Goal: Task Accomplishment & Management: Manage account settings

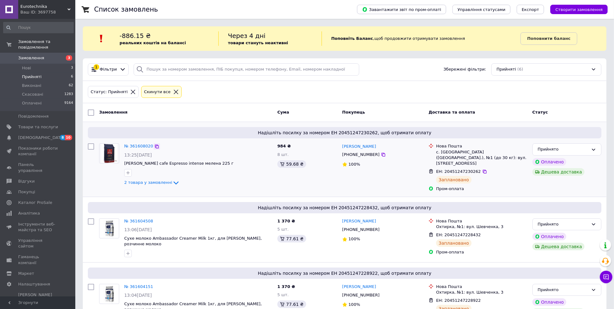
click at [155, 144] on icon at bounding box center [156, 146] width 5 height 5
click at [154, 219] on icon at bounding box center [156, 221] width 5 height 5
click at [154, 284] on icon at bounding box center [156, 286] width 5 height 5
click at [550, 287] on div "Прийнято" at bounding box center [563, 290] width 51 height 7
click at [557, 297] on li "Виконано" at bounding box center [567, 303] width 68 height 12
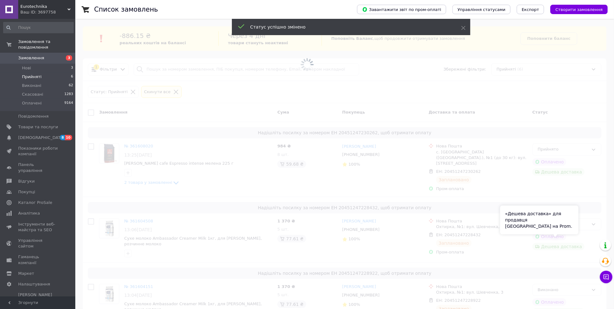
click at [582, 217] on span at bounding box center [307, 154] width 614 height 309
click at [587, 218] on span at bounding box center [307, 154] width 614 height 309
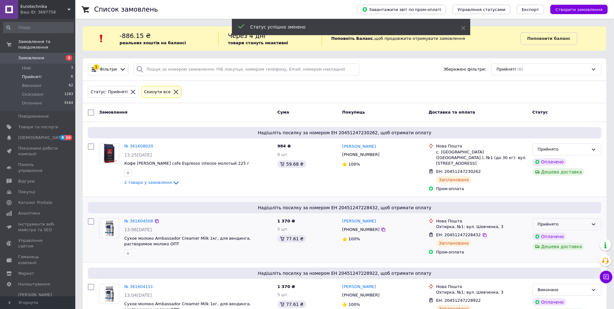
click at [588, 221] on div "Прийнято" at bounding box center [563, 224] width 51 height 7
click at [580, 233] on li "Виконано" at bounding box center [567, 238] width 68 height 12
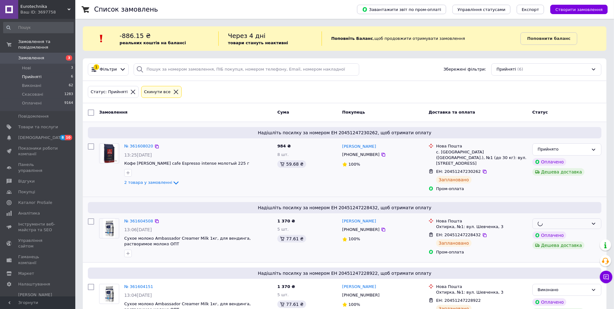
click at [580, 157] on div "Прийнято Оплачено Дешева доставка" at bounding box center [567, 167] width 74 height 53
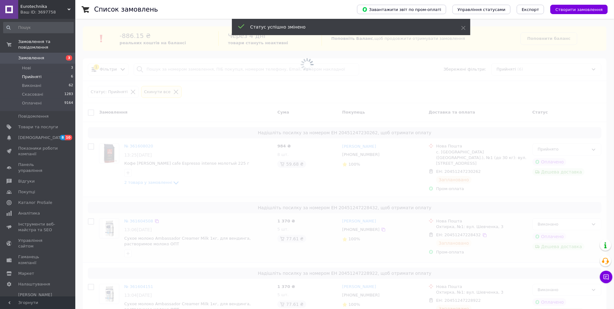
click at [580, 154] on span at bounding box center [307, 154] width 614 height 309
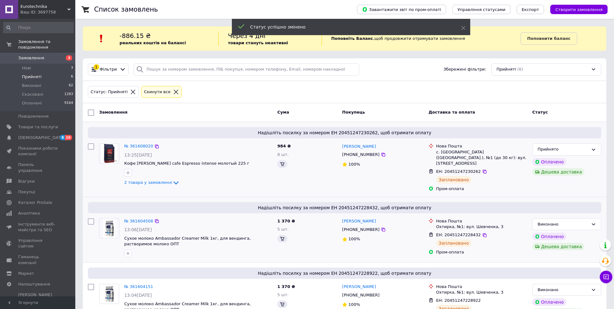
click at [581, 152] on div "Прийнято" at bounding box center [563, 149] width 51 height 7
click at [579, 163] on li "Виконано" at bounding box center [567, 163] width 68 height 12
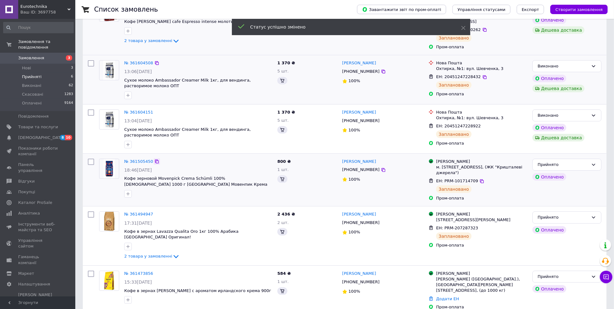
scroll to position [125, 0]
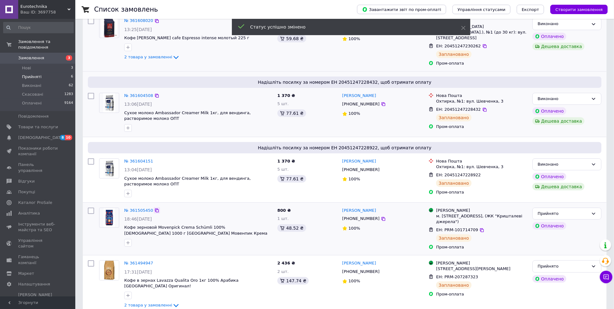
click at [156, 208] on icon at bounding box center [156, 210] width 5 height 5
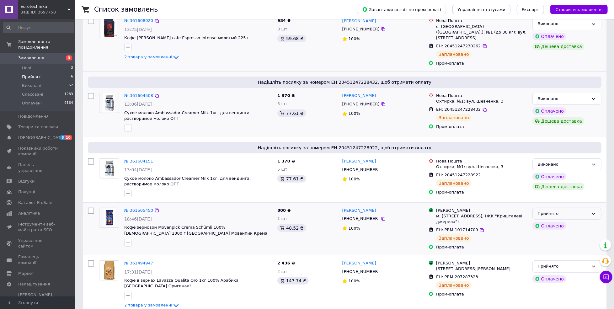
click at [587, 211] on div "Прийнято" at bounding box center [563, 214] width 51 height 7
click at [568, 223] on li "Виконано" at bounding box center [567, 227] width 68 height 12
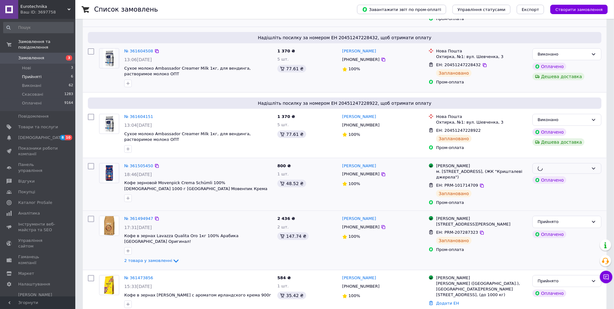
scroll to position [171, 0]
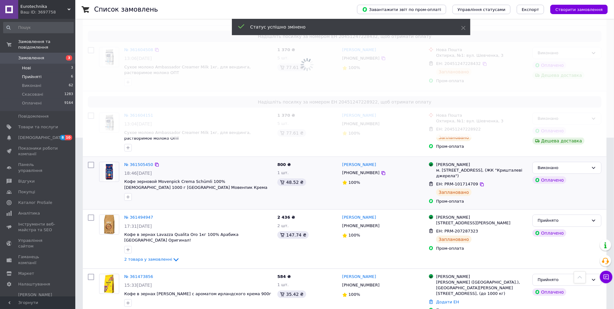
click at [25, 65] on span "Нові" at bounding box center [26, 68] width 9 height 6
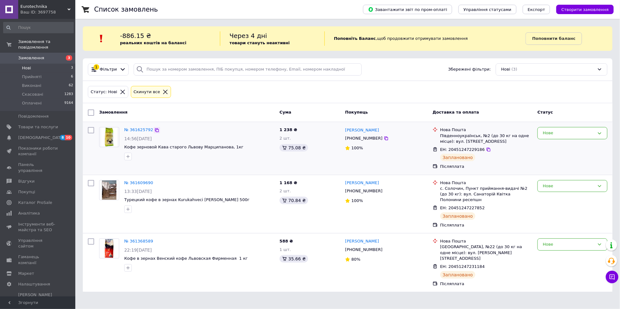
click at [156, 129] on icon at bounding box center [156, 130] width 5 height 5
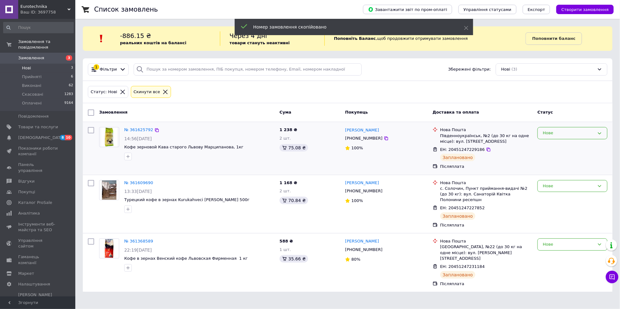
click at [587, 136] on div "Нове" at bounding box center [569, 133] width 52 height 7
click at [561, 149] on li "Прийнято" at bounding box center [572, 147] width 69 height 12
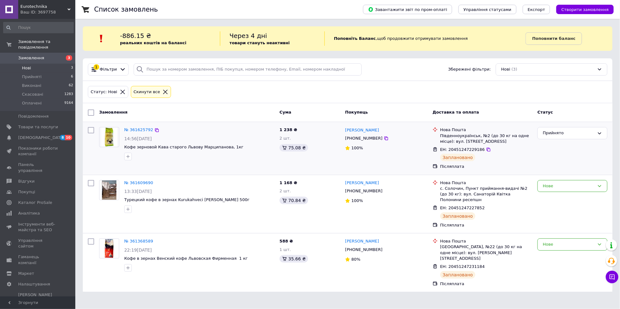
click at [561, 140] on div "Прийнято" at bounding box center [572, 148] width 75 height 47
click at [563, 136] on div "Прийнято" at bounding box center [569, 133] width 52 height 7
click at [557, 146] on li "Виконано" at bounding box center [572, 147] width 69 height 12
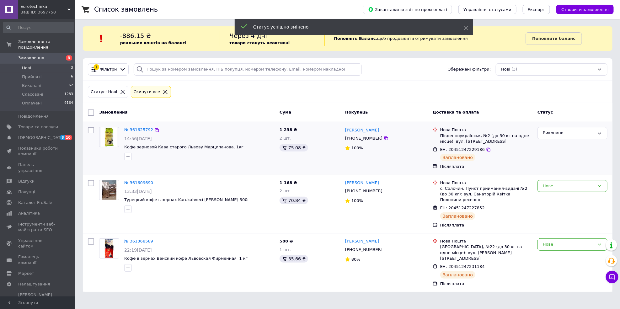
click at [154, 186] on div at bounding box center [157, 183] width 6 height 6
click at [154, 185] on div "№ 361609690" at bounding box center [200, 182] width 152 height 7
click at [154, 184] on icon at bounding box center [156, 182] width 5 height 5
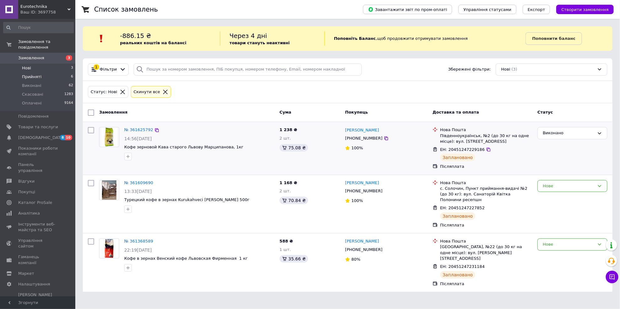
click at [38, 74] on span "Прийняті" at bounding box center [31, 77] width 19 height 6
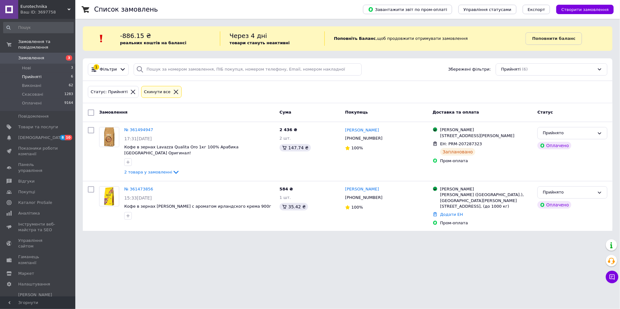
click at [164, 95] on div "Cкинути все" at bounding box center [161, 92] width 40 height 12
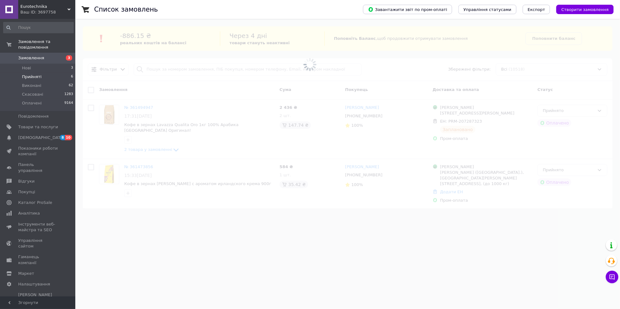
click at [153, 63] on span at bounding box center [310, 65] width 620 height 130
click at [161, 70] on span at bounding box center [310, 65] width 620 height 130
click at [161, 71] on span at bounding box center [310, 65] width 620 height 130
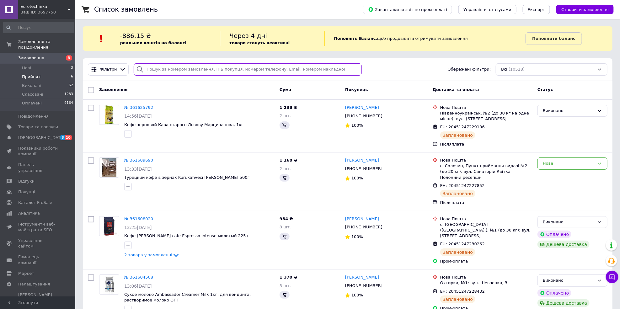
click at [161, 71] on input "search" at bounding box center [248, 69] width 228 height 12
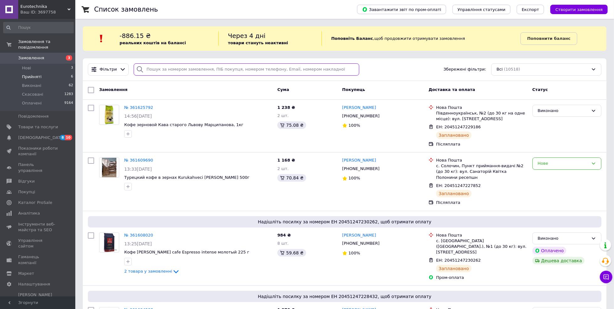
paste input "360473285"
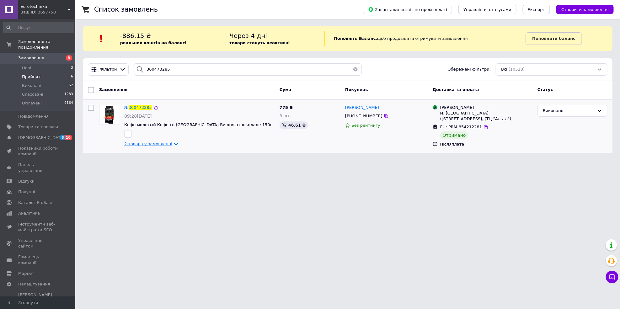
click at [135, 145] on span "2 товара у замовленні" at bounding box center [148, 143] width 48 height 5
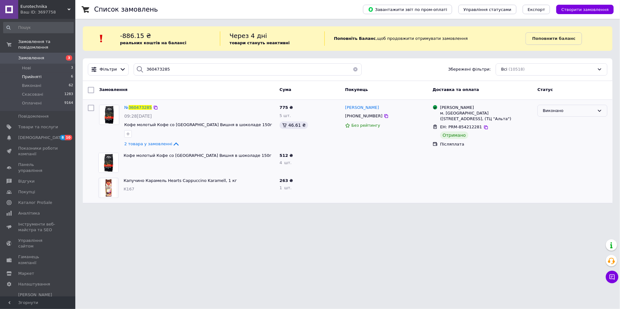
click at [553, 108] on div "Виконано" at bounding box center [569, 111] width 52 height 7
click at [554, 149] on li "Оплачено" at bounding box center [572, 147] width 69 height 12
drag, startPoint x: 191, startPoint y: 65, endPoint x: 70, endPoint y: 90, distance: 123.8
click at [70, 90] on div "Eurotechnika Ваш ID: 3697758 Сайт Eurotechnika Кабінет покупця Перевірити стан …" at bounding box center [310, 105] width 620 height 211
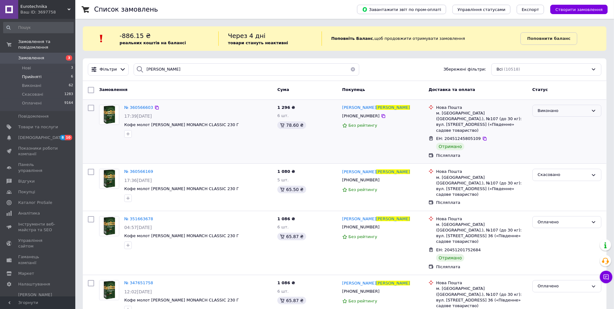
click at [589, 109] on div "Виконано" at bounding box center [566, 111] width 69 height 12
click at [558, 145] on li "Оплачено" at bounding box center [567, 147] width 68 height 12
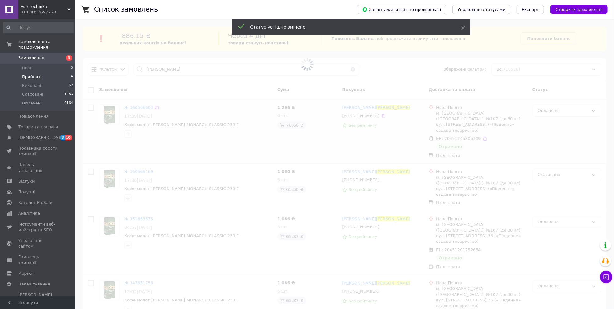
click at [210, 68] on span at bounding box center [307, 65] width 614 height 130
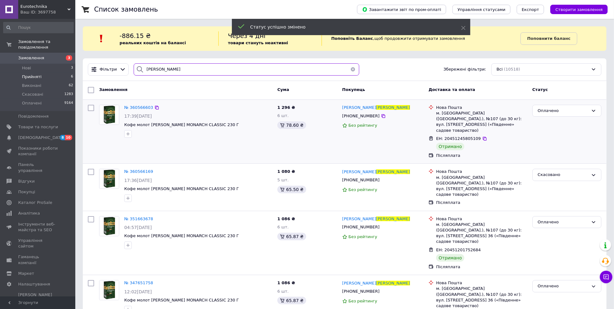
drag, startPoint x: 210, startPoint y: 68, endPoint x: 128, endPoint y: 53, distance: 82.8
click at [128, 53] on div "Список замовлень Завантажити звіт по пром-оплаті Управління статусами Експорт С…" at bounding box center [344, 173] width 539 height 347
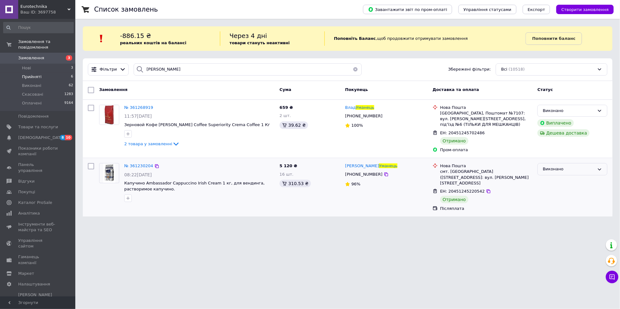
click at [562, 167] on div "Виконано" at bounding box center [569, 169] width 52 height 7
click at [561, 200] on li "Оплачено" at bounding box center [572, 206] width 69 height 12
drag, startPoint x: 179, startPoint y: 65, endPoint x: 138, endPoint y: 67, distance: 40.5
click at [138, 67] on div "уманець" at bounding box center [248, 69] width 228 height 12
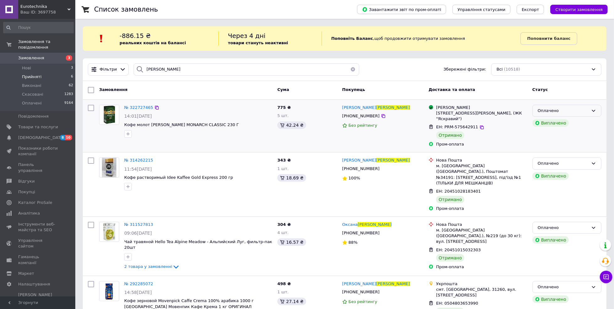
click at [579, 109] on div "Оплачено" at bounding box center [563, 111] width 51 height 7
drag, startPoint x: 179, startPoint y: 69, endPoint x: 109, endPoint y: 63, distance: 70.8
click at [109, 63] on div "Фільтри осадча Збережені фільтри: Всі (10518)" at bounding box center [345, 69] width 524 height 23
paste input "361057303"
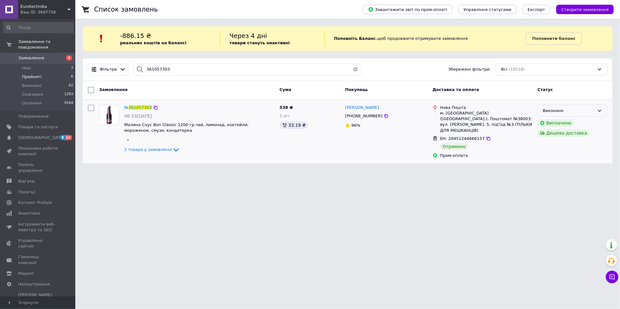
click at [554, 111] on div "Виконано" at bounding box center [569, 111] width 52 height 7
click at [556, 147] on li "Оплачено" at bounding box center [572, 147] width 69 height 12
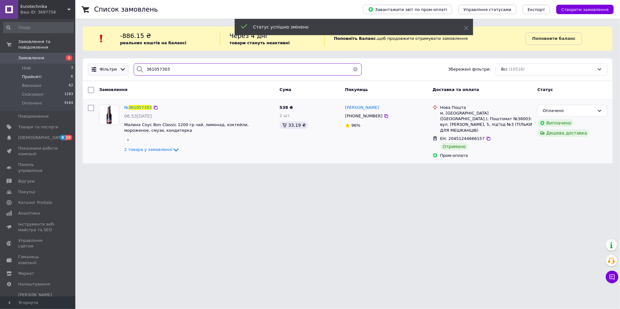
drag, startPoint x: 129, startPoint y: 64, endPoint x: 98, endPoint y: 64, distance: 31.1
click at [98, 64] on div "Фільтри 361057303 Збережені фільтри: Всі (10518)" at bounding box center [347, 69] width 525 height 12
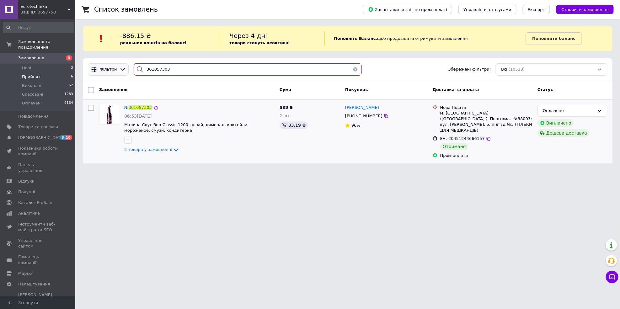
paste input "0749946"
drag, startPoint x: 564, startPoint y: 110, endPoint x: 566, endPoint y: 117, distance: 6.5
click at [564, 111] on div "Виконано" at bounding box center [569, 111] width 52 height 7
click at [565, 145] on li "Оплачено" at bounding box center [572, 147] width 69 height 12
drag, startPoint x: 173, startPoint y: 68, endPoint x: 107, endPoint y: 64, distance: 66.3
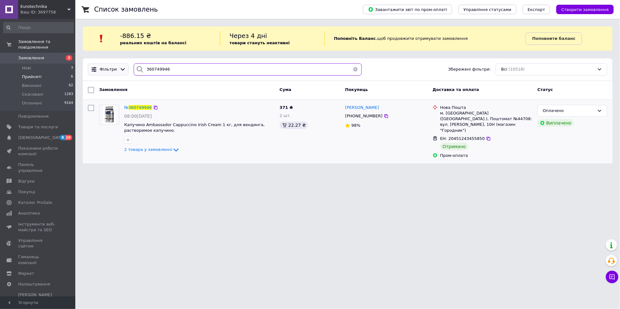
click at [107, 64] on div "Фільтри 360749946 Збережені фільтри: Всі (10518)" at bounding box center [347, 69] width 525 height 12
paste input "655711"
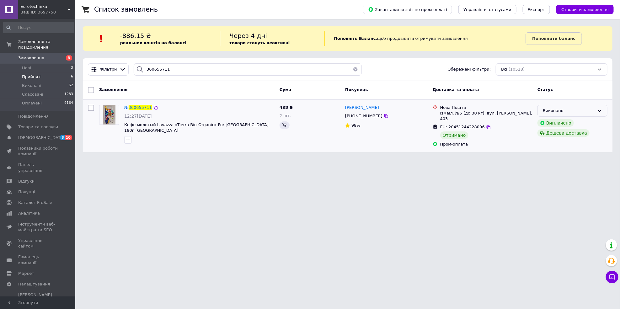
click at [574, 109] on div "Виконано" at bounding box center [569, 111] width 52 height 7
click at [557, 149] on li "Оплачено" at bounding box center [572, 147] width 69 height 12
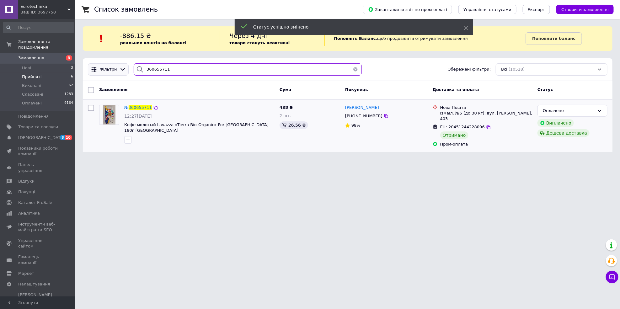
drag, startPoint x: 177, startPoint y: 76, endPoint x: 113, endPoint y: 64, distance: 65.0
click at [113, 64] on div "Фільтри 360655711 Збережені фільтри: Всі (10518)" at bounding box center [347, 69] width 525 height 12
paste input "1075230"
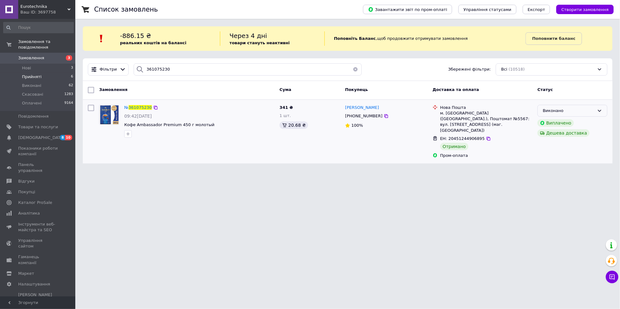
click at [571, 105] on div "Виконано" at bounding box center [572, 111] width 70 height 12
click at [562, 145] on li "Оплачено" at bounding box center [572, 147] width 69 height 12
drag, startPoint x: 178, startPoint y: 72, endPoint x: 98, endPoint y: 73, distance: 80.3
click at [98, 74] on div "Фільтри 361075230 Збережені фільтри: Всі (10518)" at bounding box center [347, 69] width 525 height 12
paste input "0931025"
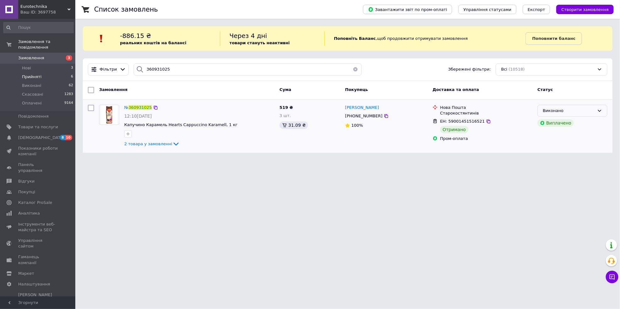
click at [574, 110] on div "Виконано" at bounding box center [569, 111] width 52 height 7
click at [554, 142] on li "Оплачено" at bounding box center [572, 147] width 69 height 12
drag, startPoint x: 196, startPoint y: 76, endPoint x: 132, endPoint y: 67, distance: 64.7
click at [132, 67] on div "Фільтри 360931025 Збережені фільтри: Всі (10518)" at bounding box center [348, 69] width 530 height 23
paste input "883657"
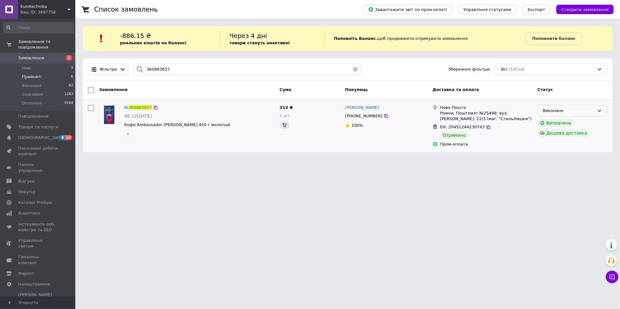
click at [562, 111] on div "Виконано" at bounding box center [569, 111] width 52 height 7
click at [555, 144] on li "Оплачено" at bounding box center [572, 147] width 69 height 12
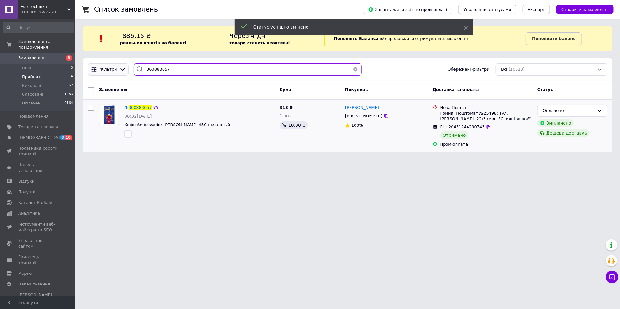
drag, startPoint x: 203, startPoint y: 70, endPoint x: 108, endPoint y: 71, distance: 95.7
click at [108, 71] on div "Фільтри 360883657 Збережені фільтри: Всі (10518)" at bounding box center [347, 69] width 525 height 12
paste input "773952"
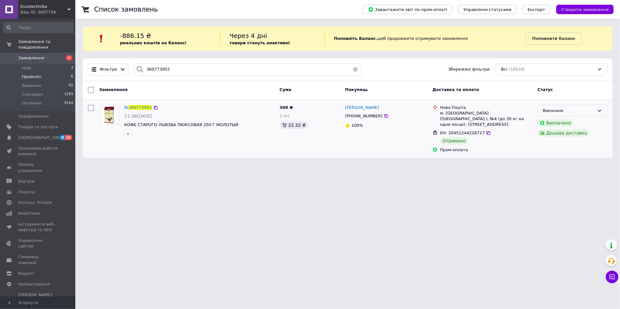
click at [580, 112] on div "Виконано" at bounding box center [569, 111] width 52 height 7
click at [553, 147] on li "Оплачено" at bounding box center [572, 147] width 69 height 12
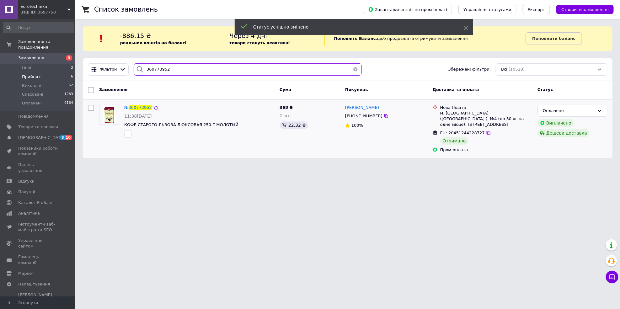
drag, startPoint x: 219, startPoint y: 74, endPoint x: 83, endPoint y: 73, distance: 136.5
click at [83, 73] on div "Фільтри 360773952 Збережені фільтри: Всі (10518)" at bounding box center [348, 69] width 530 height 23
paste input "1143919"
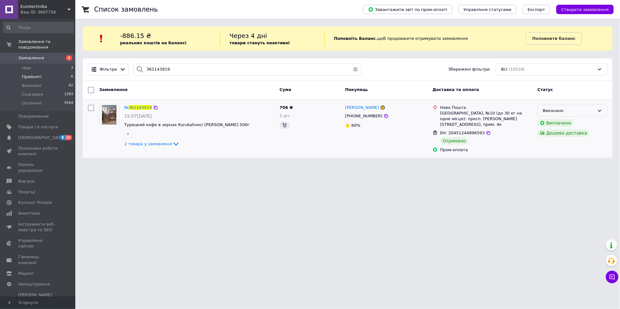
drag, startPoint x: 573, startPoint y: 111, endPoint x: 573, endPoint y: 117, distance: 5.6
click at [573, 111] on div "Виконано" at bounding box center [569, 111] width 52 height 7
click at [559, 148] on li "Оплачено" at bounding box center [572, 147] width 69 height 12
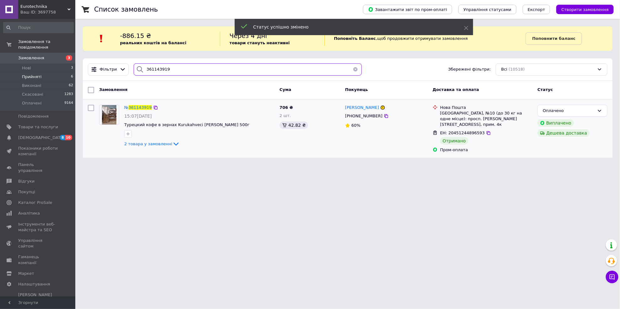
drag, startPoint x: 185, startPoint y: 72, endPoint x: 129, endPoint y: 66, distance: 56.2
click at [131, 66] on div "361143919" at bounding box center [247, 69] width 233 height 12
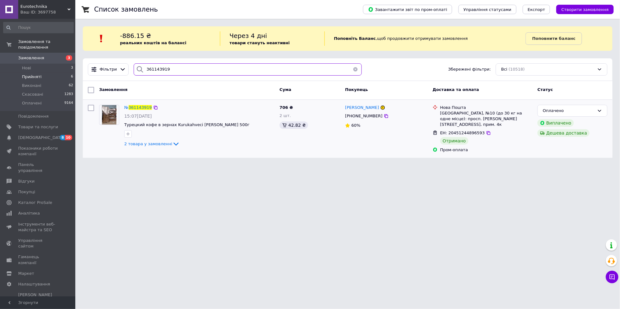
paste input "0689604"
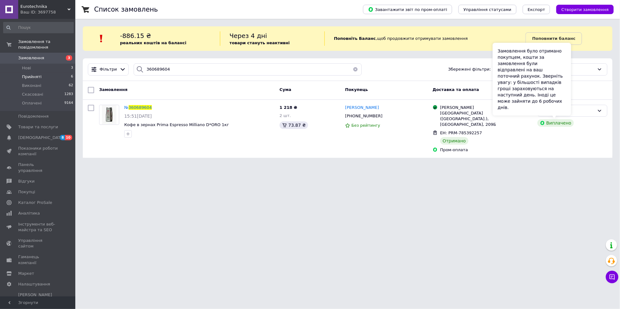
click at [570, 109] on div "Замовлення було отримано покупцем, кошти за замовлення були відправлені на ваш …" at bounding box center [532, 79] width 78 height 73
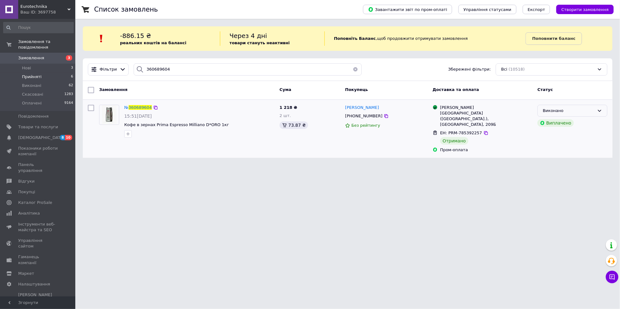
click at [586, 109] on div "Виконано" at bounding box center [569, 111] width 52 height 7
click at [565, 143] on li "Оплачено" at bounding box center [572, 147] width 69 height 12
drag, startPoint x: 215, startPoint y: 71, endPoint x: 55, endPoint y: 70, distance: 160.6
click at [55, 70] on div "Eurotechnika Ваш ID: 3697758 Сайт Eurotechnika Кабінет покупця Перевірити стан …" at bounding box center [310, 82] width 620 height 165
paste input "791538"
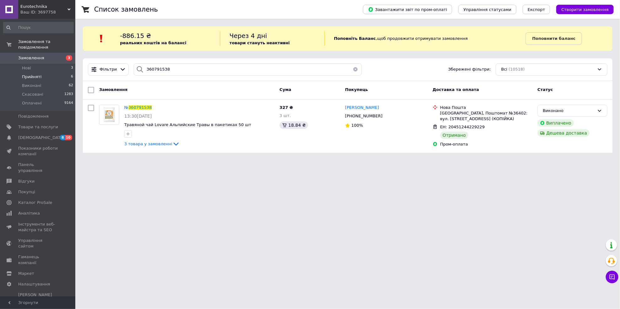
click at [576, 110] on div "Виконано" at bounding box center [569, 111] width 52 height 7
click at [548, 148] on li "Оплачено" at bounding box center [572, 147] width 69 height 12
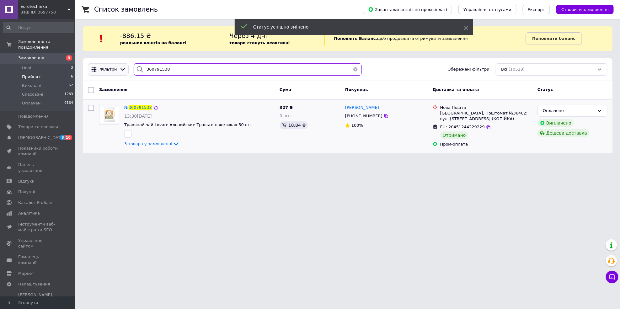
drag, startPoint x: 182, startPoint y: 69, endPoint x: 93, endPoint y: 66, distance: 88.5
click at [93, 66] on div "Фільтри 360791538 Збережені фільтри: Всі (10518)" at bounding box center [347, 69] width 525 height 12
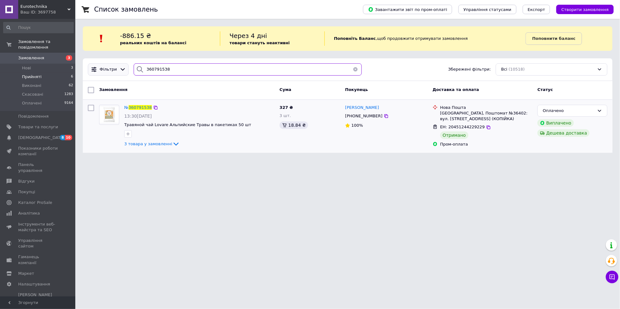
paste input "1003656"
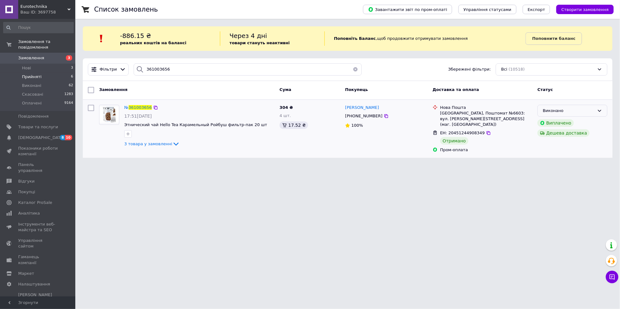
click at [571, 114] on div "Виконано" at bounding box center [572, 111] width 70 height 12
click at [546, 145] on li "Оплачено" at bounding box center [572, 147] width 69 height 12
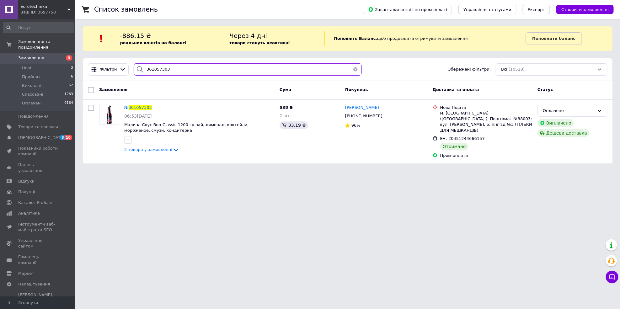
drag, startPoint x: 178, startPoint y: 68, endPoint x: 76, endPoint y: 66, distance: 102.0
click at [76, 66] on div "Список замовлень Завантажити звіт по пром-оплаті Управління статусами Експорт С…" at bounding box center [347, 85] width 545 height 171
paste input "427340"
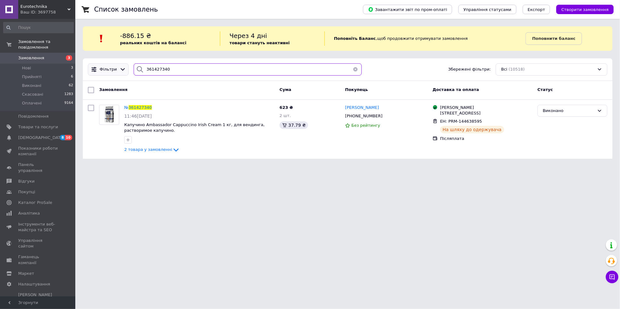
drag, startPoint x: 180, startPoint y: 71, endPoint x: 115, endPoint y: 67, distance: 64.5
click at [115, 67] on div "Фільтри 361427340 Збережені фільтри: Всі (10518)" at bounding box center [347, 69] width 525 height 12
paste input "32984"
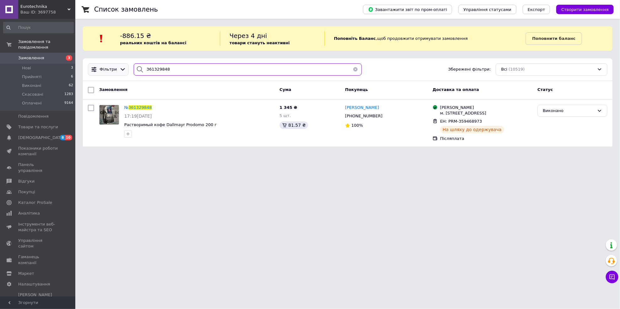
drag, startPoint x: 178, startPoint y: 72, endPoint x: 102, endPoint y: 71, distance: 75.9
click at [102, 71] on div "Фільтри 361329848 Збережені фільтри: Всі (10519)" at bounding box center [347, 69] width 525 height 12
paste input "48305"
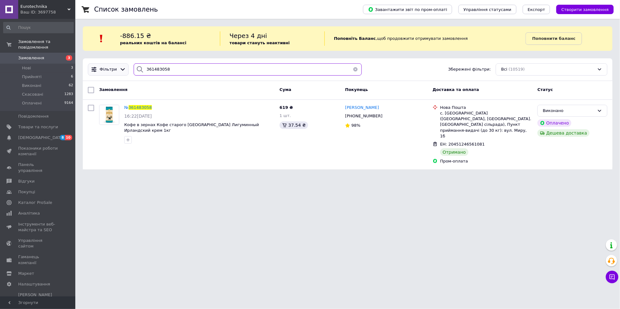
drag, startPoint x: 188, startPoint y: 71, endPoint x: 112, endPoint y: 69, distance: 76.3
click at [112, 69] on div "Фільтри 361483058 Збережені фільтри: Всі (10519)" at bounding box center [347, 69] width 525 height 12
paste input "79593"
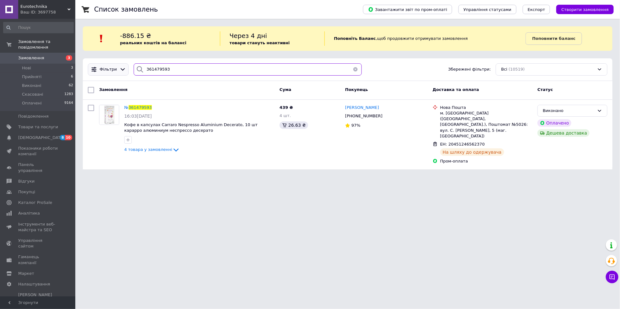
drag, startPoint x: 175, startPoint y: 70, endPoint x: 114, endPoint y: 70, distance: 61.2
click at [114, 70] on div "Фільтри 361479593 Збережені фільтри: Всі (10519)" at bounding box center [347, 69] width 525 height 12
paste input "06886"
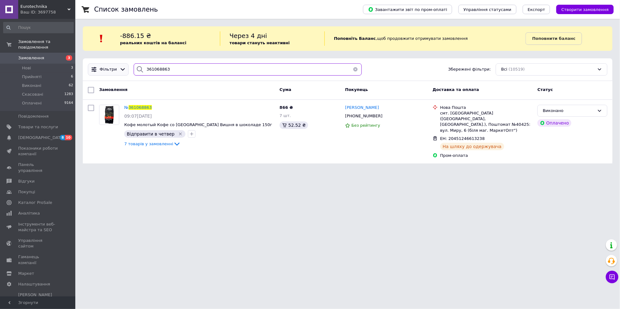
drag, startPoint x: 184, startPoint y: 72, endPoint x: 105, endPoint y: 70, distance: 78.5
click at [105, 70] on div "Фільтри 361068863 Збережені фільтри: Всі (10519)" at bounding box center [347, 69] width 525 height 12
paste input "281166"
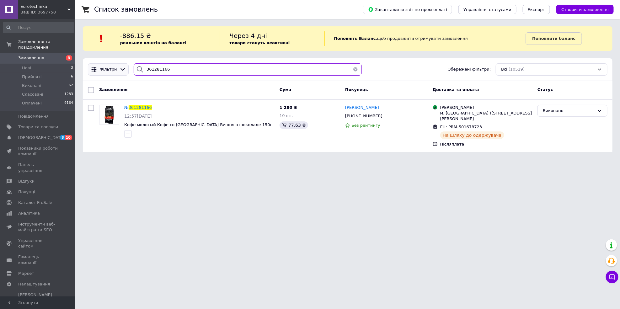
drag, startPoint x: 191, startPoint y: 63, endPoint x: 111, endPoint y: 64, distance: 80.0
click at [111, 64] on div "Фільтри 361281166 Збережені фільтри: Всі (10519)" at bounding box center [347, 69] width 525 height 12
paste input "467570"
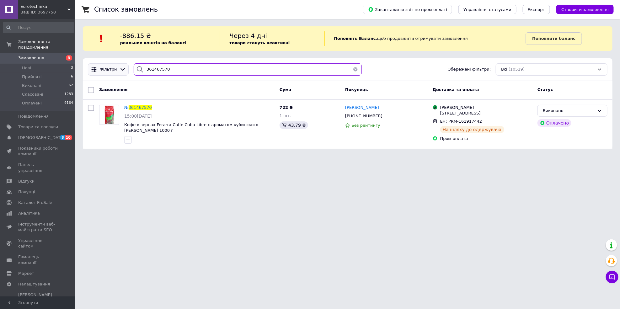
drag, startPoint x: 203, startPoint y: 68, endPoint x: 103, endPoint y: 67, distance: 99.4
click at [103, 67] on div "Фільтри 361467570 Збережені фільтри: Всі (10519)" at bounding box center [347, 69] width 525 height 12
paste input "6698"
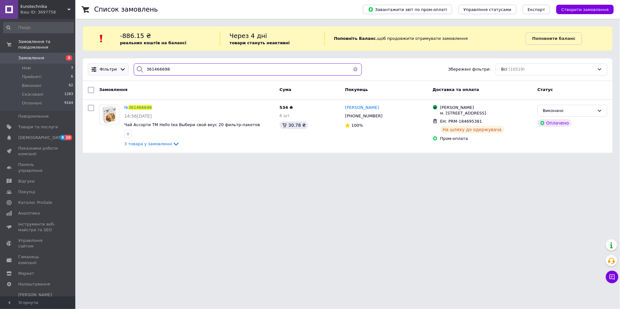
drag, startPoint x: 204, startPoint y: 68, endPoint x: 122, endPoint y: 70, distance: 81.3
click at [122, 70] on div "Фільтри 361466698 Збережені фільтри: Всі (10519)" at bounding box center [347, 69] width 525 height 12
drag, startPoint x: 208, startPoint y: 66, endPoint x: 93, endPoint y: 66, distance: 115.4
click at [93, 66] on div "Фільтри 361466698 Збережені фільтри: Всі (10519)" at bounding box center [347, 69] width 525 height 12
paste input "1678"
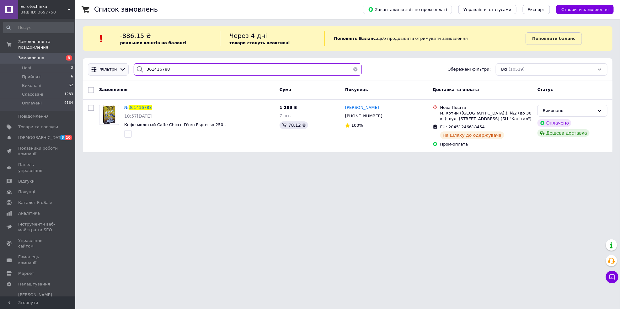
drag, startPoint x: 208, startPoint y: 72, endPoint x: 90, endPoint y: 72, distance: 118.0
click at [90, 72] on div "Фільтри 361416788 Збережені фільтри: Всі (10519)" at bounding box center [347, 69] width 525 height 12
paste input "312336"
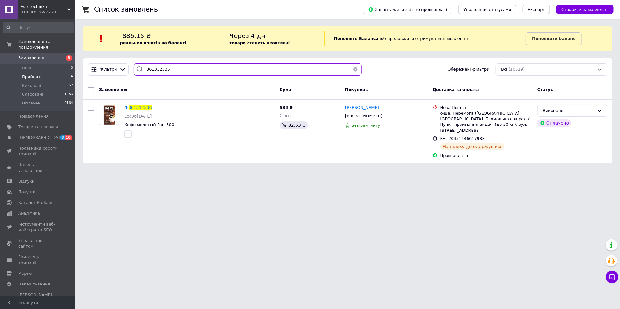
drag, startPoint x: 209, startPoint y: 69, endPoint x: 64, endPoint y: 69, distance: 144.9
click at [64, 69] on div "Eurotechnika Ваш ID: 3697758 Сайт Eurotechnika Кабінет покупця Перевірити стан …" at bounding box center [310, 85] width 620 height 171
paste input "23834"
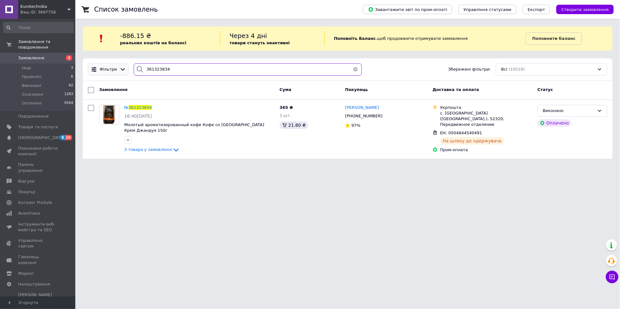
drag, startPoint x: 167, startPoint y: 70, endPoint x: 92, endPoint y: 70, distance: 75.0
click at [92, 70] on div "Фільтри 361323834 Збережені фільтри: Всі (10519)" at bounding box center [347, 69] width 525 height 12
paste input "281166"
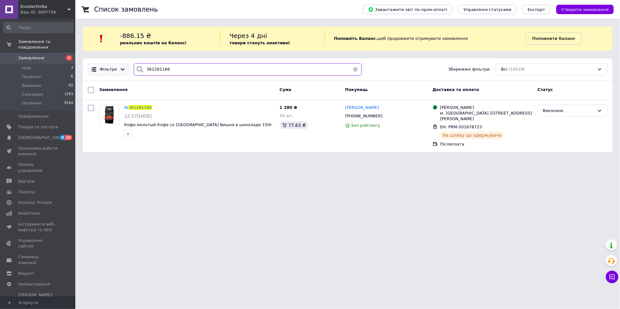
drag, startPoint x: 187, startPoint y: 71, endPoint x: 99, endPoint y: 71, distance: 88.5
click at [99, 71] on div "Фільтри 361281166 Збережені фільтри: Всі (10519)" at bounding box center [347, 69] width 525 height 12
paste input "468180"
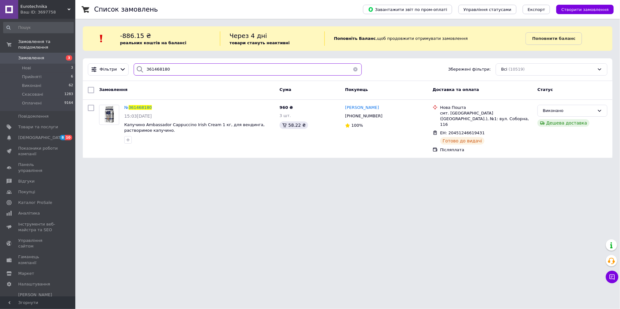
drag, startPoint x: 212, startPoint y: 67, endPoint x: 128, endPoint y: 69, distance: 84.4
click at [128, 69] on div "Фільтри 361468180 Збережені фільтри: Всі (10519)" at bounding box center [347, 69] width 525 height 12
paste input "559453"
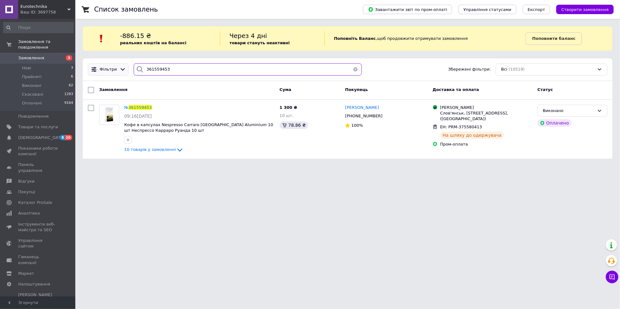
drag, startPoint x: 195, startPoint y: 66, endPoint x: 99, endPoint y: 69, distance: 97.0
click at [99, 69] on div "Фільтри 361559453 Збережені фільтри: Всі (10519)" at bounding box center [347, 69] width 525 height 12
paste input "608020"
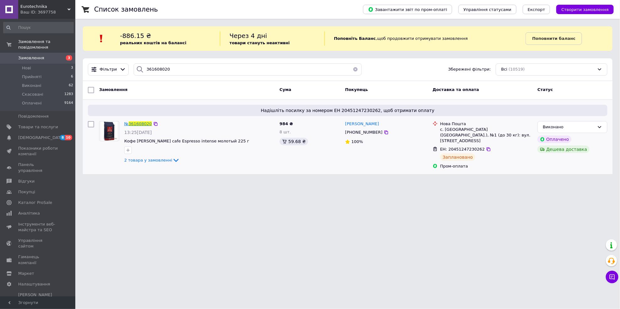
drag, startPoint x: 139, startPoint y: 109, endPoint x: 133, endPoint y: 123, distance: 15.9
drag, startPoint x: 220, startPoint y: 70, endPoint x: 50, endPoint y: 69, distance: 170.0
click at [50, 69] on div "Eurotechnika Ваш ID: 3697758 Сайт Eurotechnika Кабінет покупця Перевірити стан …" at bounding box center [310, 91] width 620 height 182
paste input "4508"
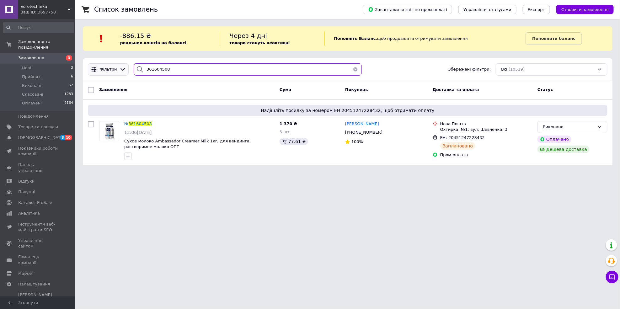
drag, startPoint x: 212, startPoint y: 69, endPoint x: 113, endPoint y: 72, distance: 99.5
click at [113, 72] on div "Фільтри 361604508 Збережені фільтри: Всі (10519)" at bounding box center [347, 69] width 525 height 12
paste input "151"
drag, startPoint x: 213, startPoint y: 63, endPoint x: 86, endPoint y: 65, distance: 127.7
click at [86, 65] on div "Фільтри 361604151 Збережені фільтри: Всі (10519)" at bounding box center [347, 69] width 525 height 12
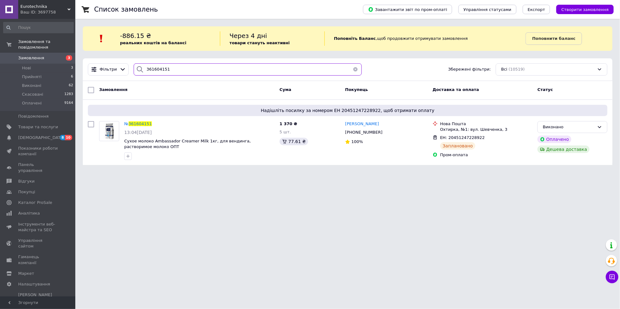
paste input "505450"
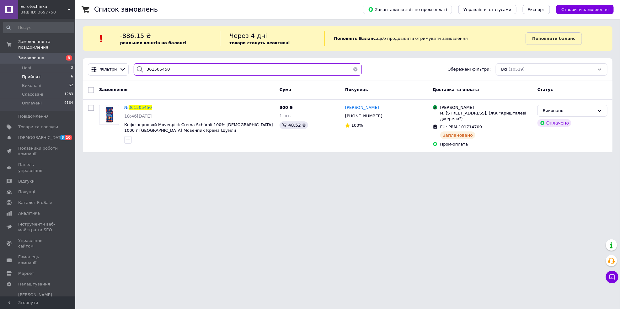
drag, startPoint x: 205, startPoint y: 73, endPoint x: 62, endPoint y: 74, distance: 142.1
click at [62, 74] on div "Eurotechnika Ваш ID: 3697758 Сайт Eurotechnika Кабінет покупця Перевірити стан …" at bounding box center [310, 80] width 620 height 160
paste input "625792"
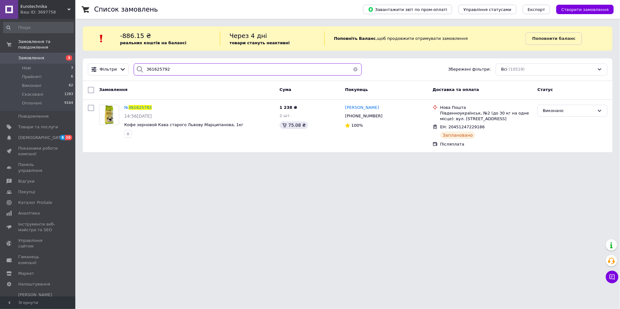
drag, startPoint x: 185, startPoint y: 75, endPoint x: 101, endPoint y: 76, distance: 84.1
click at [101, 76] on div "Фільтри 361625792 Збережені фільтри: Всі (10519)" at bounding box center [348, 69] width 530 height 23
paste input "09690"
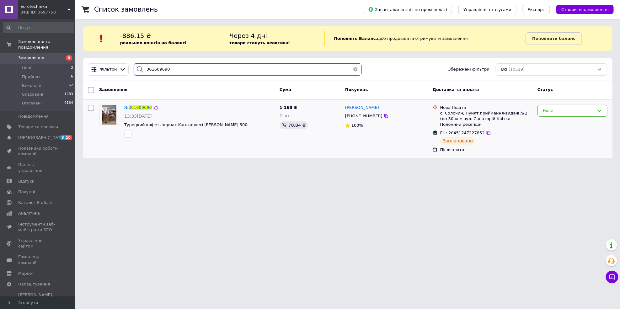
type input "361609690"
drag, startPoint x: 135, startPoint y: 111, endPoint x: 135, endPoint y: 107, distance: 4.1
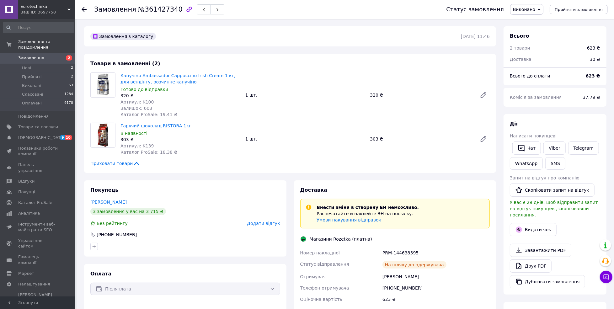
drag, startPoint x: 131, startPoint y: 202, endPoint x: 90, endPoint y: 202, distance: 40.2
click at [90, 202] on div "Слюсарчук Лідія" at bounding box center [185, 202] width 190 height 6
copy link "Слюсарчук Лідія"
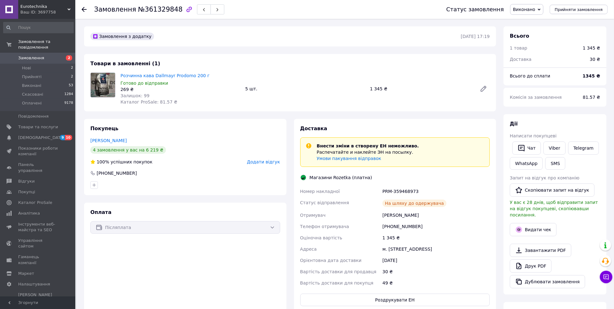
drag, startPoint x: 139, startPoint y: 138, endPoint x: 87, endPoint y: 141, distance: 52.1
click at [87, 141] on div "Покупець Оноприенко Ирина 4 замовлення у вас на 6 219 ₴ 100% успішних покупок Д…" at bounding box center [185, 157] width 202 height 76
copy link "Оноприенко Ирина"
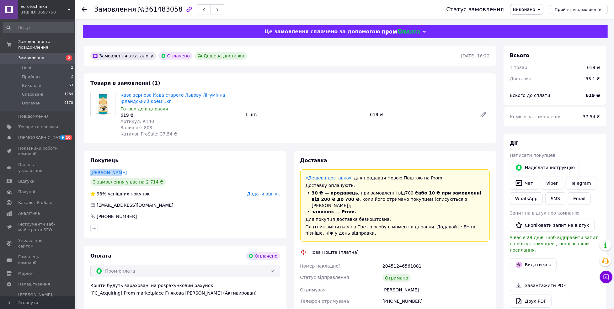
drag, startPoint x: 106, startPoint y: 175, endPoint x: 80, endPoint y: 174, distance: 25.7
click at [80, 174] on div "Покупець Шпак Наталя 3 замовлення у вас на 2 714 ₴ 98% успішних покупок Додати …" at bounding box center [185, 284] width 210 height 266
copy link "Шпак Наталя"
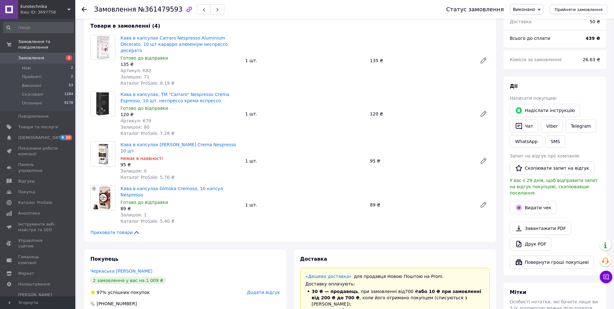
scroll to position [83, 0]
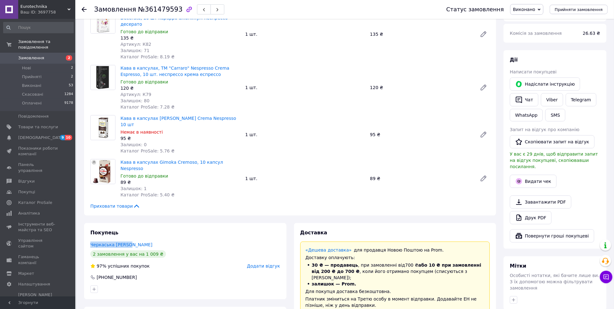
drag, startPoint x: 138, startPoint y: 225, endPoint x: 76, endPoint y: 225, distance: 61.8
click at [76, 225] on div "Замовлення №361479593 Статус замовлення Виконано Прийнято Скасовано Оплачено Пр…" at bounding box center [307, 290] width 614 height 746
copy link "Черкаська Марина"
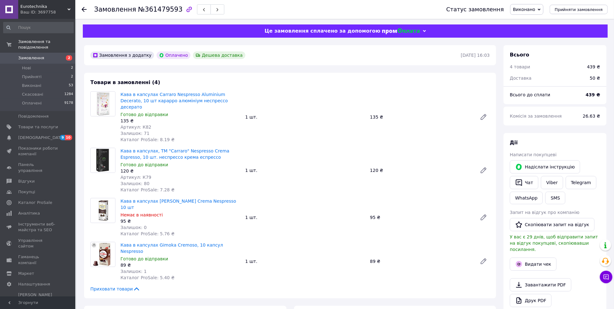
scroll to position [0, 0]
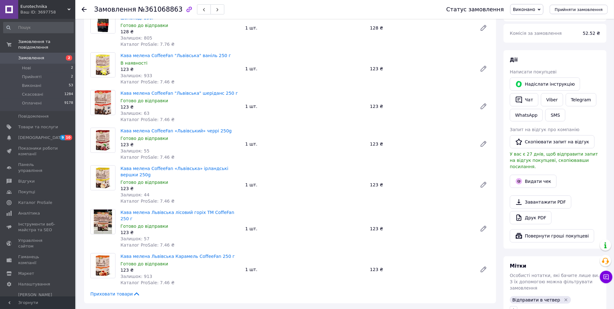
scroll to position [167, 0]
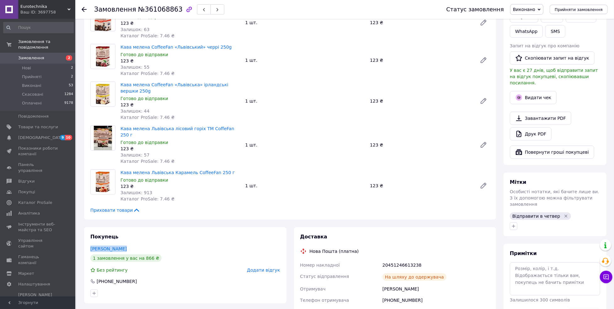
drag, startPoint x: 130, startPoint y: 238, endPoint x: 90, endPoint y: 235, distance: 40.0
click at [90, 235] on div "Покупець [PERSON_NAME] 1 замовлення у вас на 866 ₴ Без рейтингу Додати відгук […" at bounding box center [185, 265] width 202 height 76
copy link "[PERSON_NAME]"
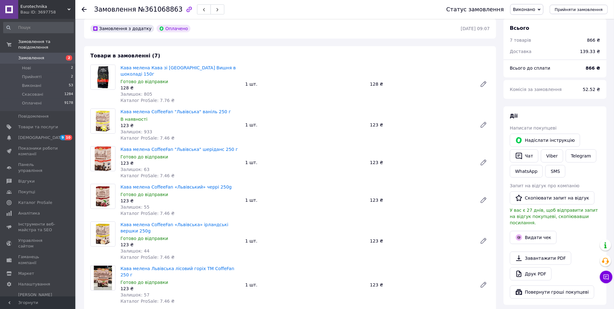
scroll to position [42, 0]
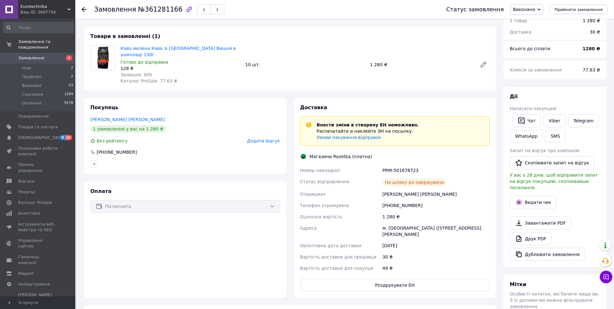
scroll to position [42, 0]
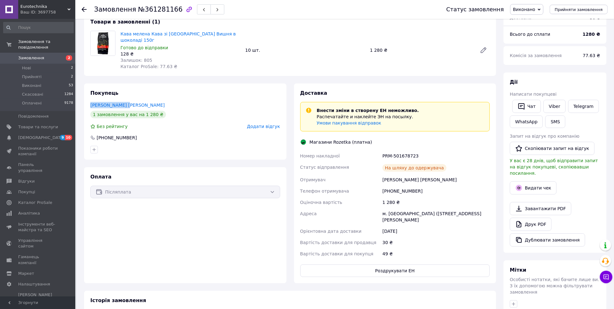
drag, startPoint x: 134, startPoint y: 97, endPoint x: 88, endPoint y: 93, distance: 45.6
click at [88, 93] on div "Покупець Килочицкая Нина 1 замовлення у вас на 1 280 ₴ Без рейтингу Додати відг…" at bounding box center [185, 121] width 202 height 76
copy link "Килочицкая Нина"
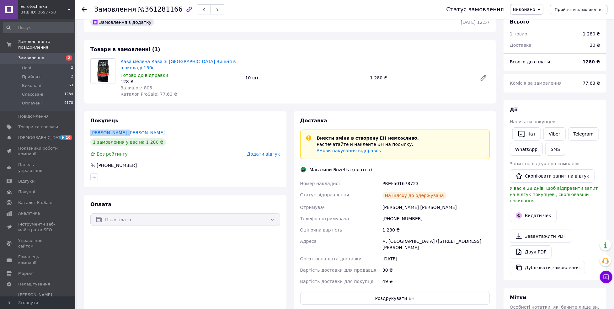
scroll to position [0, 0]
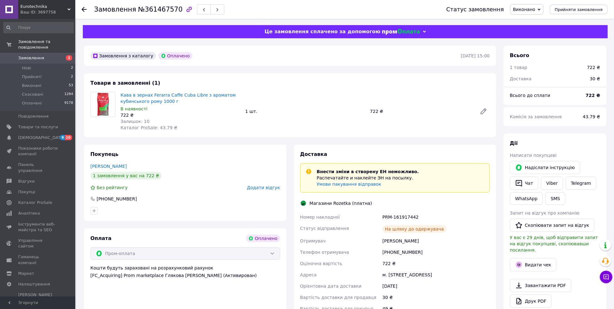
drag, startPoint x: 150, startPoint y: 167, endPoint x: 87, endPoint y: 162, distance: 63.2
click at [87, 162] on div "Покупець [PERSON_NAME] 1 замовлення у вас на 722 ₴ Без рейтингу Додати відгук […" at bounding box center [185, 183] width 202 height 76
copy link "[PERSON_NAME]"
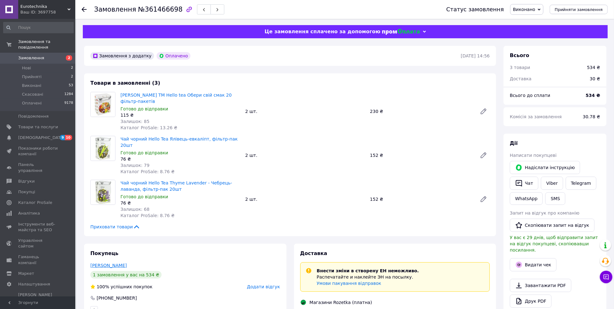
drag, startPoint x: 141, startPoint y: 256, endPoint x: 91, endPoint y: 255, distance: 49.9
click at [91, 262] on div "[PERSON_NAME]" at bounding box center [185, 265] width 190 height 6
copy link "[PERSON_NAME]"
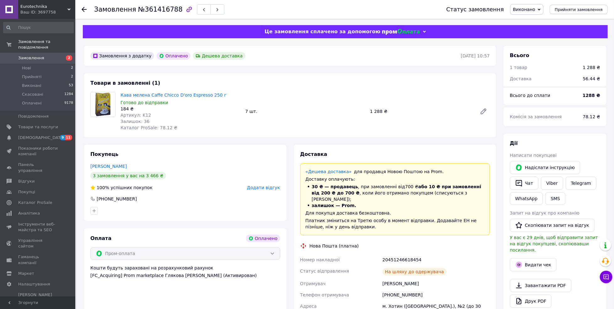
drag, startPoint x: 134, startPoint y: 163, endPoint x: 90, endPoint y: 163, distance: 43.9
click at [90, 163] on div "Покупець Кисорець Андрій 3 замовлення у вас на 3 466 ₴ 100% успішних покупок До…" at bounding box center [185, 183] width 202 height 76
copy link "Кисорець Андрій"
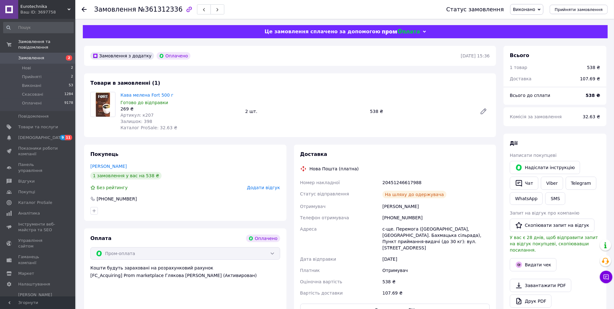
drag, startPoint x: 149, startPoint y: 163, endPoint x: 88, endPoint y: 168, distance: 61.4
click at [88, 168] on div "Покупець Лузянін Сергій 1 замовлення у вас на 538 ₴ Без рейтингу Додати відгук …" at bounding box center [185, 183] width 202 height 76
copy link "Лузянін Сергій"
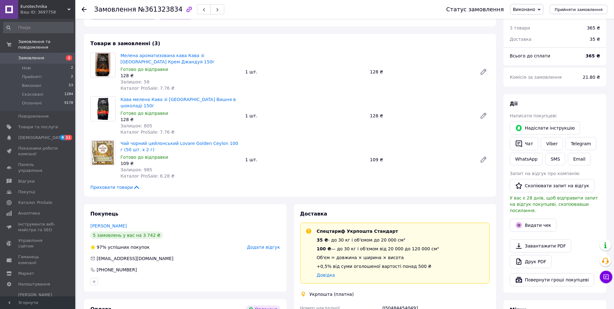
scroll to position [42, 0]
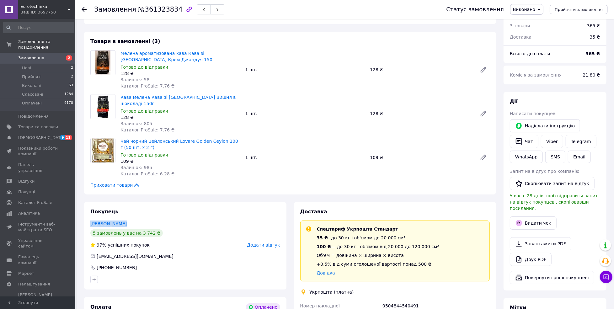
drag, startPoint x: 129, startPoint y: 216, endPoint x: 87, endPoint y: 215, distance: 42.0
click at [87, 215] on div "Покупець Гречук Оксана 5 замовлень у вас на 3 742 ₴ 97% успішних покупок Додати…" at bounding box center [185, 246] width 202 height 88
copy link "Гречук Оксана"
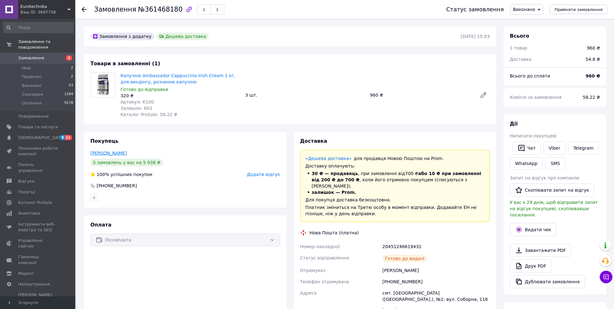
drag, startPoint x: 146, startPoint y: 151, endPoint x: 91, endPoint y: 155, distance: 55.1
click at [91, 155] on div "Чебанюк Виталий" at bounding box center [185, 153] width 190 height 6
copy link "Чебанюк Виталий"
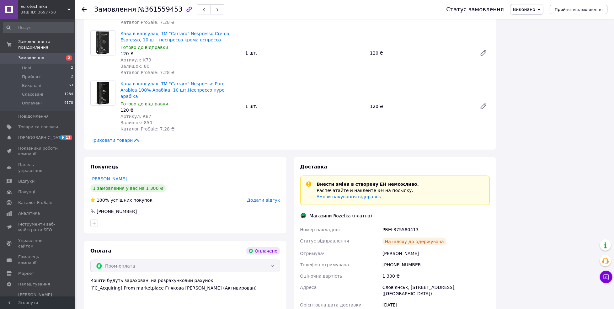
scroll to position [544, 0]
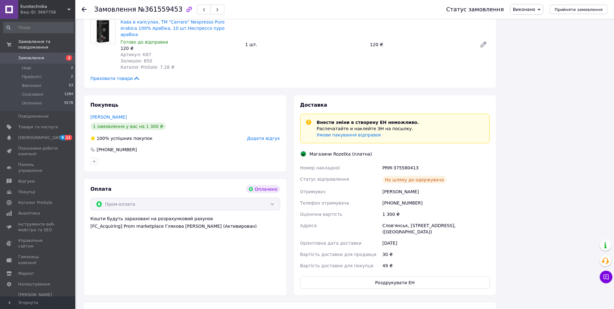
drag, startPoint x: 131, startPoint y: 92, endPoint x: 91, endPoint y: 88, distance: 39.7
click at [91, 95] on div "Покупець [PERSON_NAME] 1 замовлення у вас на 1 300 ₴ 100% успішних покупок Дода…" at bounding box center [185, 133] width 202 height 76
copy link "[PERSON_NAME]"
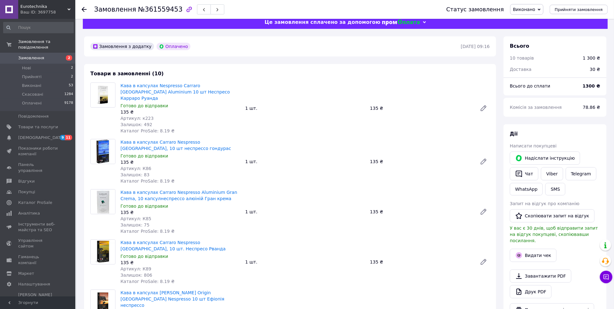
scroll to position [0, 0]
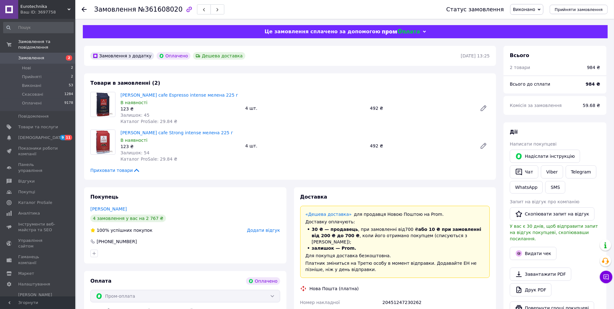
drag, startPoint x: 134, startPoint y: 207, endPoint x: 87, endPoint y: 210, distance: 46.8
click at [87, 210] on div "Покупець Сізіков Василь 4 замовлення у вас на 2 767 ₴ 100% успішних покупок Дод…" at bounding box center [185, 225] width 202 height 76
copy link "Сізіков Василь"
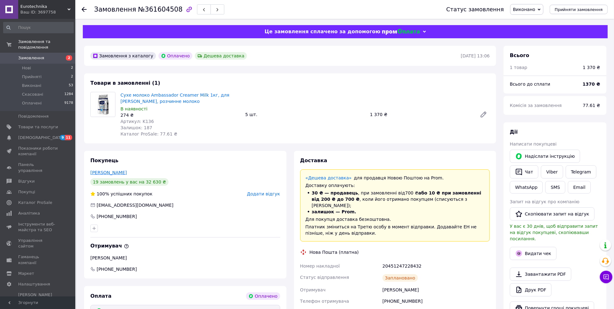
drag, startPoint x: 135, startPoint y: 173, endPoint x: 90, endPoint y: 172, distance: 44.9
click at [90, 172] on div "Пилипенко Ольга" at bounding box center [185, 172] width 190 height 6
copy link "Пилипенко Ольга"
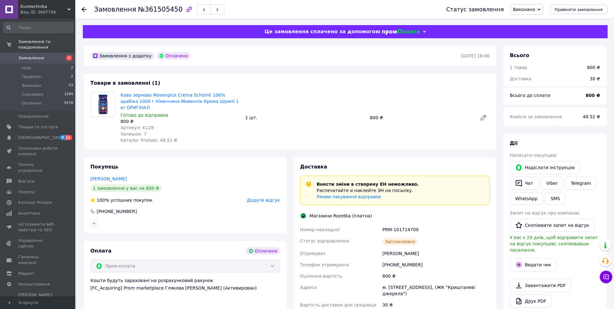
drag, startPoint x: 146, startPoint y: 176, endPoint x: 90, endPoint y: 175, distance: 56.5
click at [90, 175] on div "Покупець Ирклиенко Виктория 1 замовлення у вас на 800 ₴ 100% успішних покупок Д…" at bounding box center [185, 195] width 202 height 76
copy link "Ирклиенко Виктория"
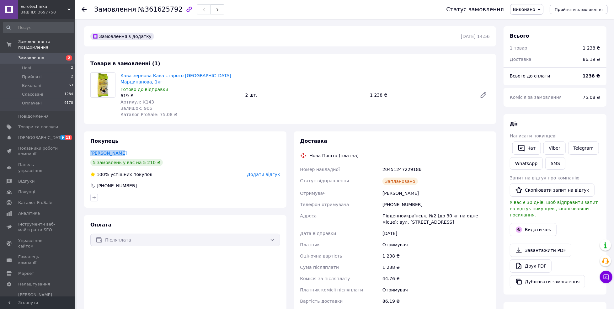
drag, startPoint x: 130, startPoint y: 146, endPoint x: 82, endPoint y: 147, distance: 48.6
click at [82, 147] on div "Покупець Шуляк Виктор 5 замовлень у вас на 5 210 ₴ 100% успішних покупок Додати…" at bounding box center [185, 230] width 210 height 199
copy link "Шуляк Виктор"
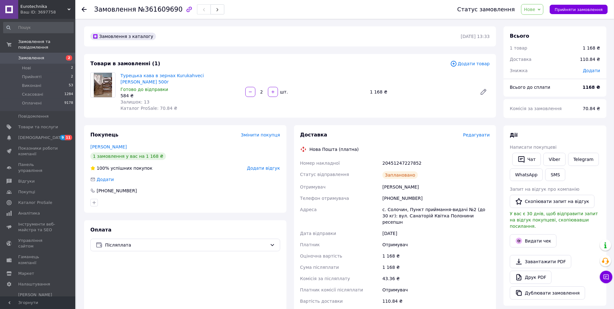
drag, startPoint x: 144, startPoint y: 139, endPoint x: 84, endPoint y: 139, distance: 60.2
click at [84, 139] on div "Покупець Змінити покупця [PERSON_NAME] 1 замовлення у вас на 1 168 ₴ 100% успіш…" at bounding box center [185, 169] width 202 height 88
copy link "[PERSON_NAME]"
click at [530, 7] on span "Нове" at bounding box center [532, 9] width 22 height 11
click at [537, 29] on li "Виконано" at bounding box center [535, 31] width 29 height 9
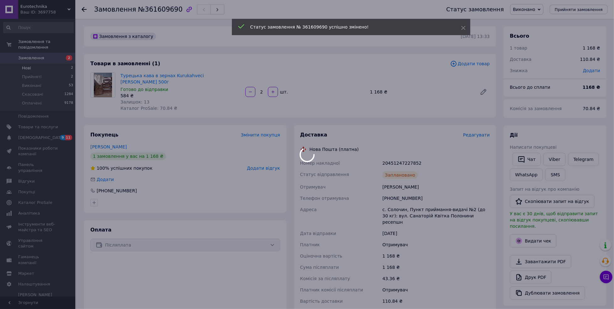
click at [29, 65] on span "Нові" at bounding box center [26, 68] width 9 height 6
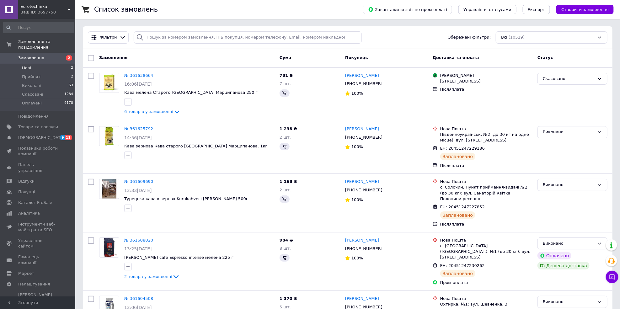
drag, startPoint x: 24, startPoint y: 59, endPoint x: 29, endPoint y: 58, distance: 5.4
click at [29, 64] on li "Нові 2" at bounding box center [38, 68] width 77 height 9
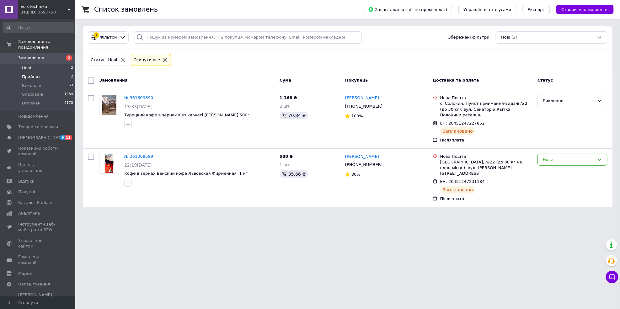
click at [38, 74] on span "Прийняті" at bounding box center [31, 77] width 19 height 6
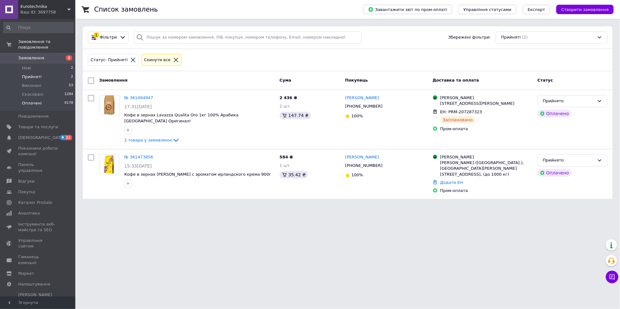
click at [23, 100] on span "Оплачені" at bounding box center [32, 103] width 20 height 6
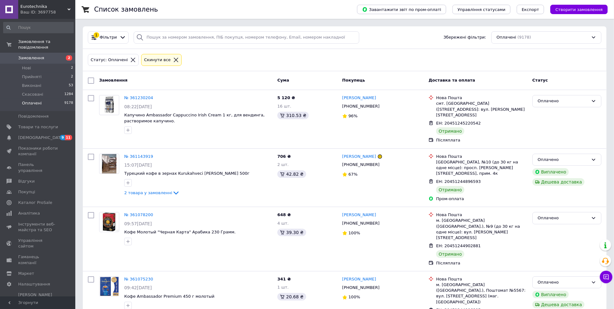
click at [43, 99] on li "Оплачені 9178" at bounding box center [38, 105] width 77 height 12
click at [29, 65] on span "Нові" at bounding box center [26, 68] width 9 height 6
